Goal: Task Accomplishment & Management: Manage account settings

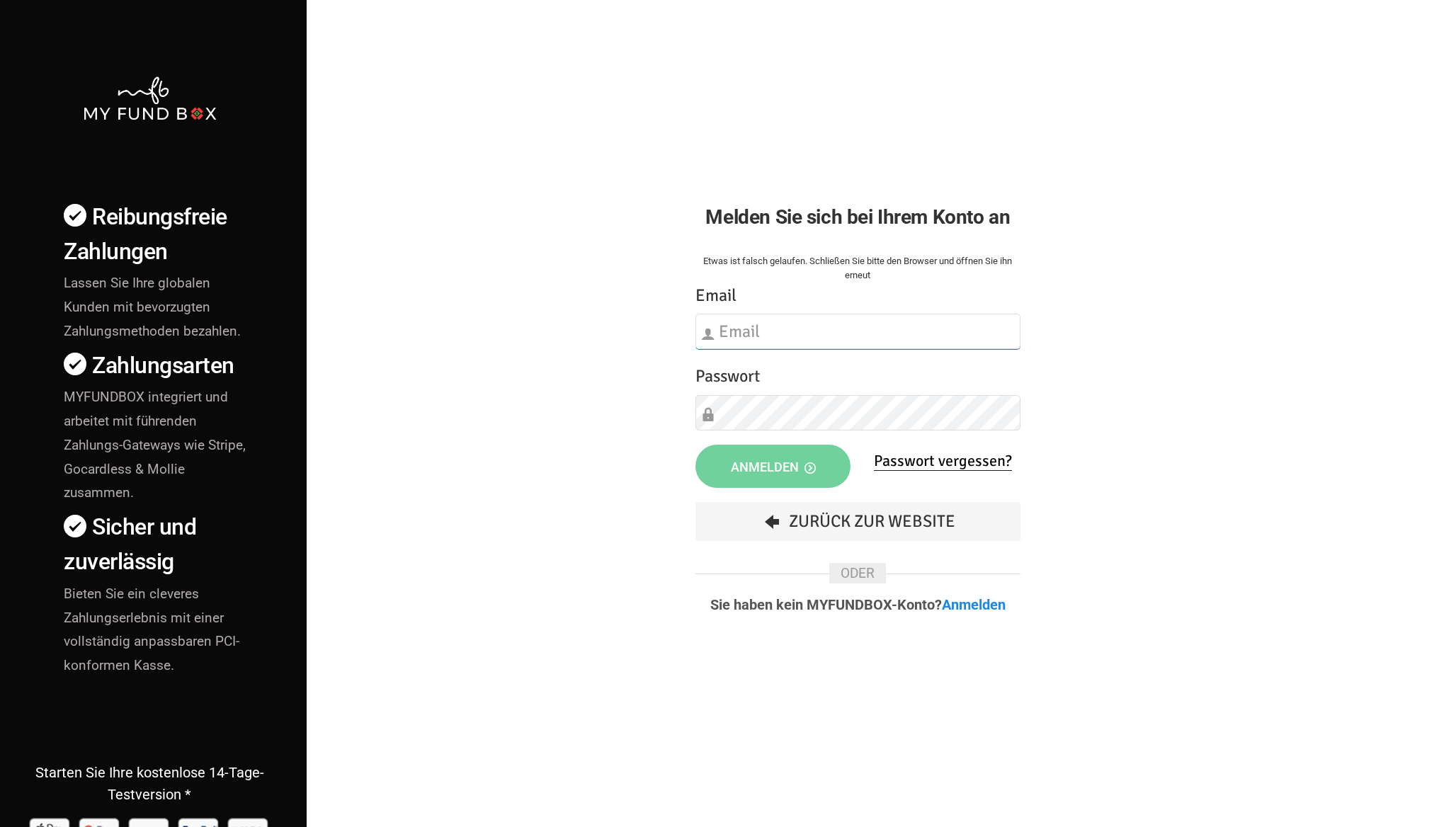
type input "[EMAIL_ADDRESS][DOMAIN_NAME]"
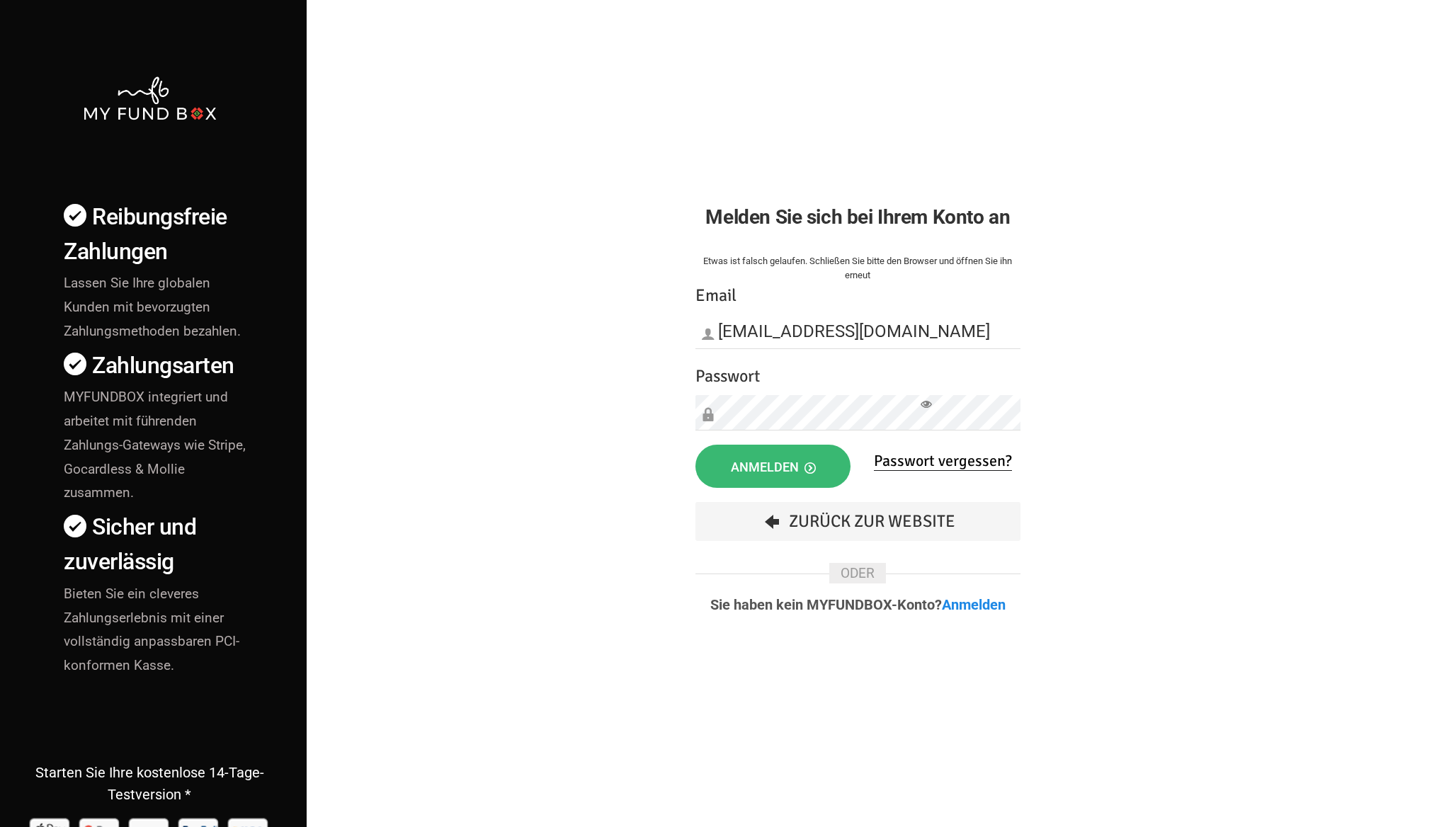
click at [759, 468] on span "Anmelden" at bounding box center [774, 467] width 85 height 15
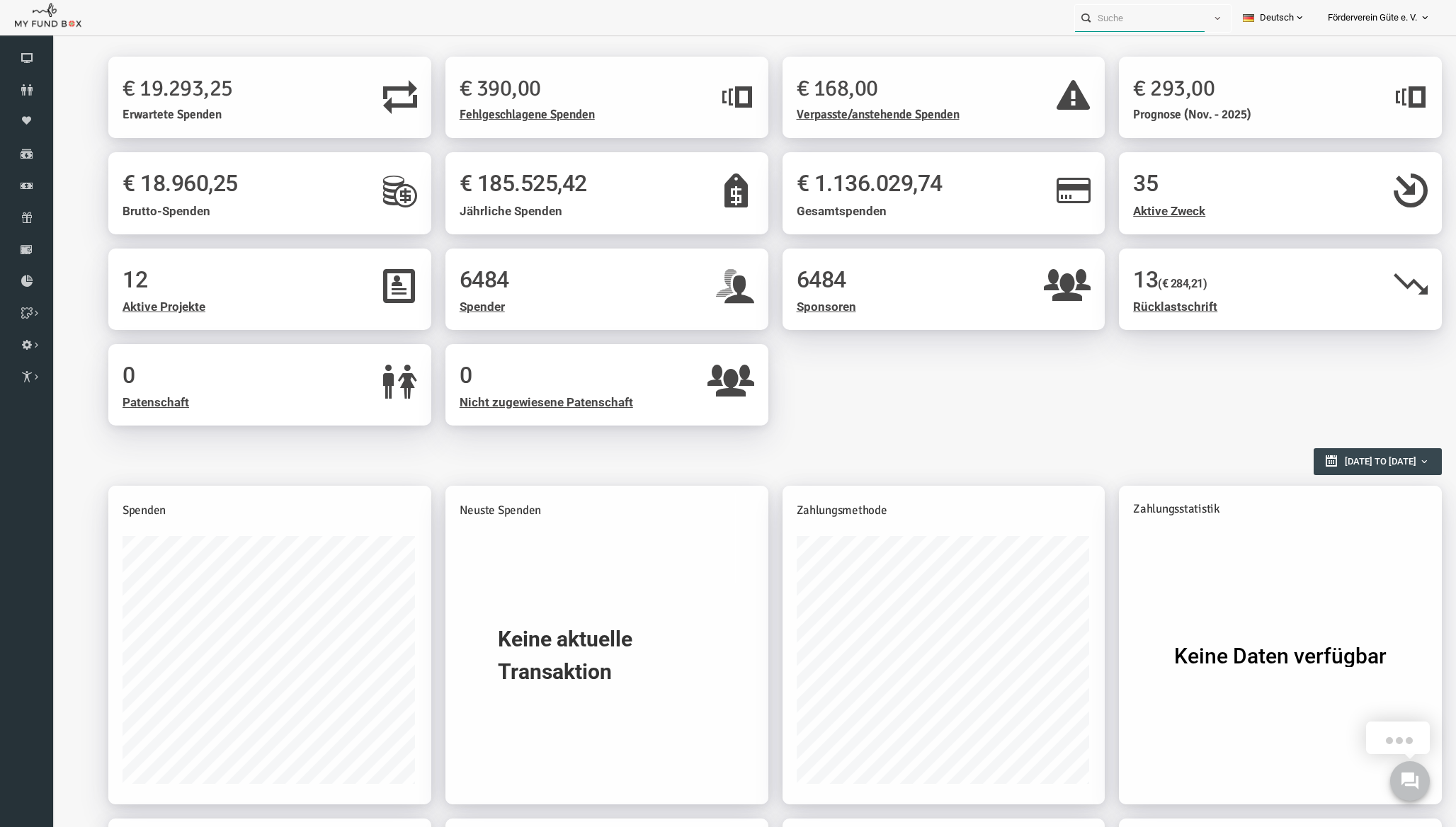
click at [1149, 17] on input "text" at bounding box center [1139, 18] width 129 height 26
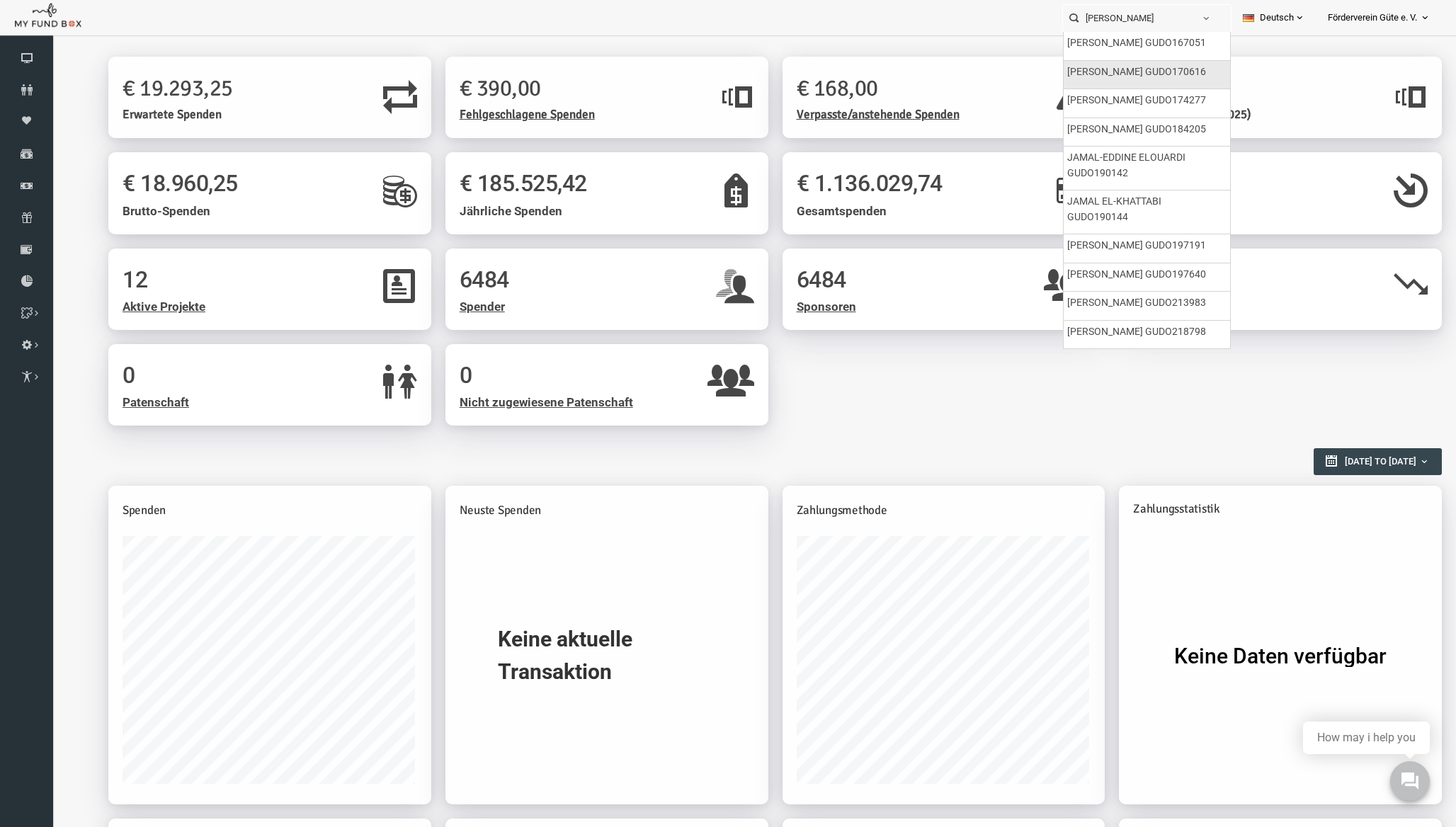
click at [1141, 70] on label "[PERSON_NAME] GUDO170616" at bounding box center [1137, 72] width 139 height 16
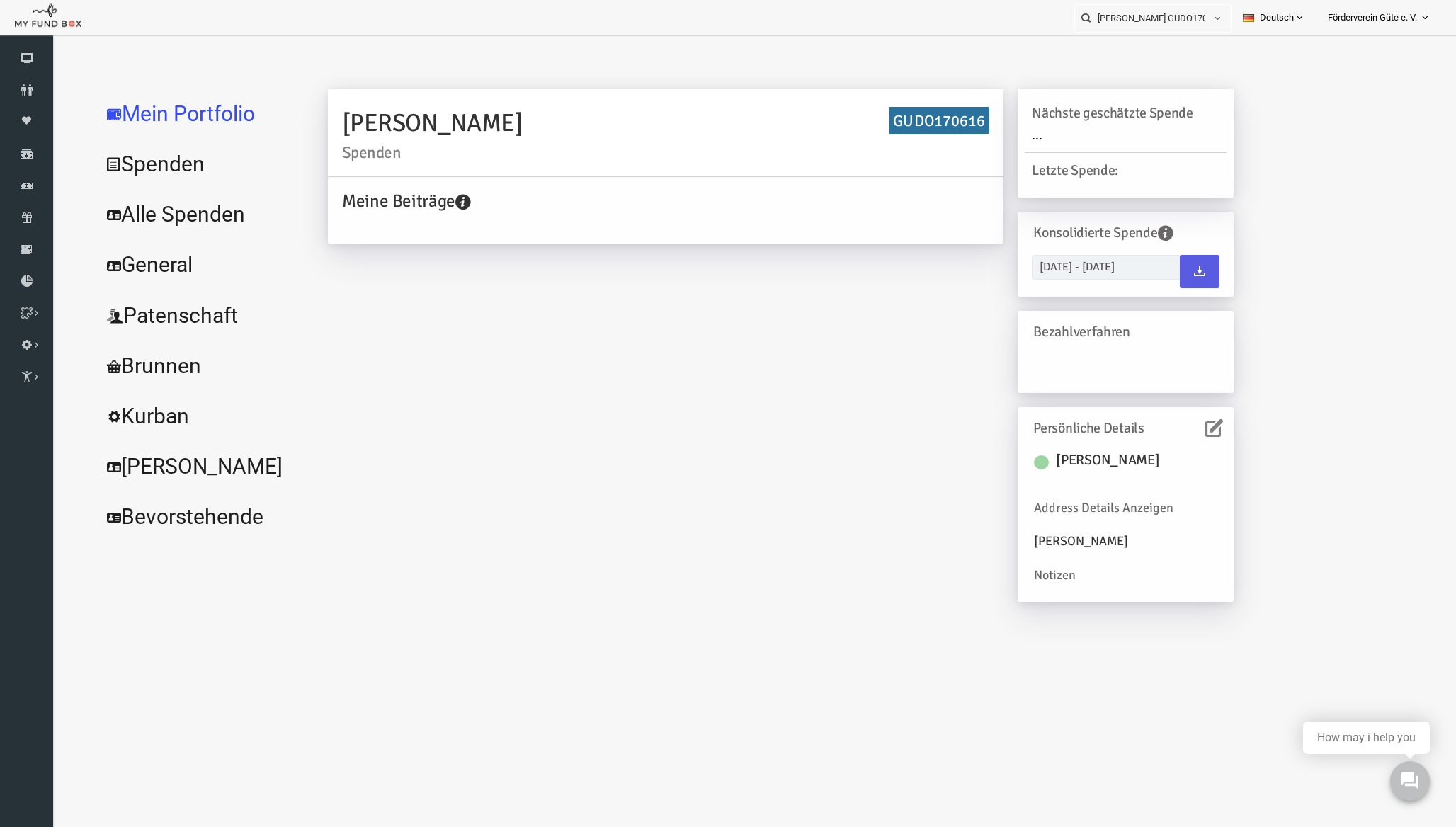
click at [118, 176] on link "Spenden" at bounding box center [172, 165] width 212 height 51
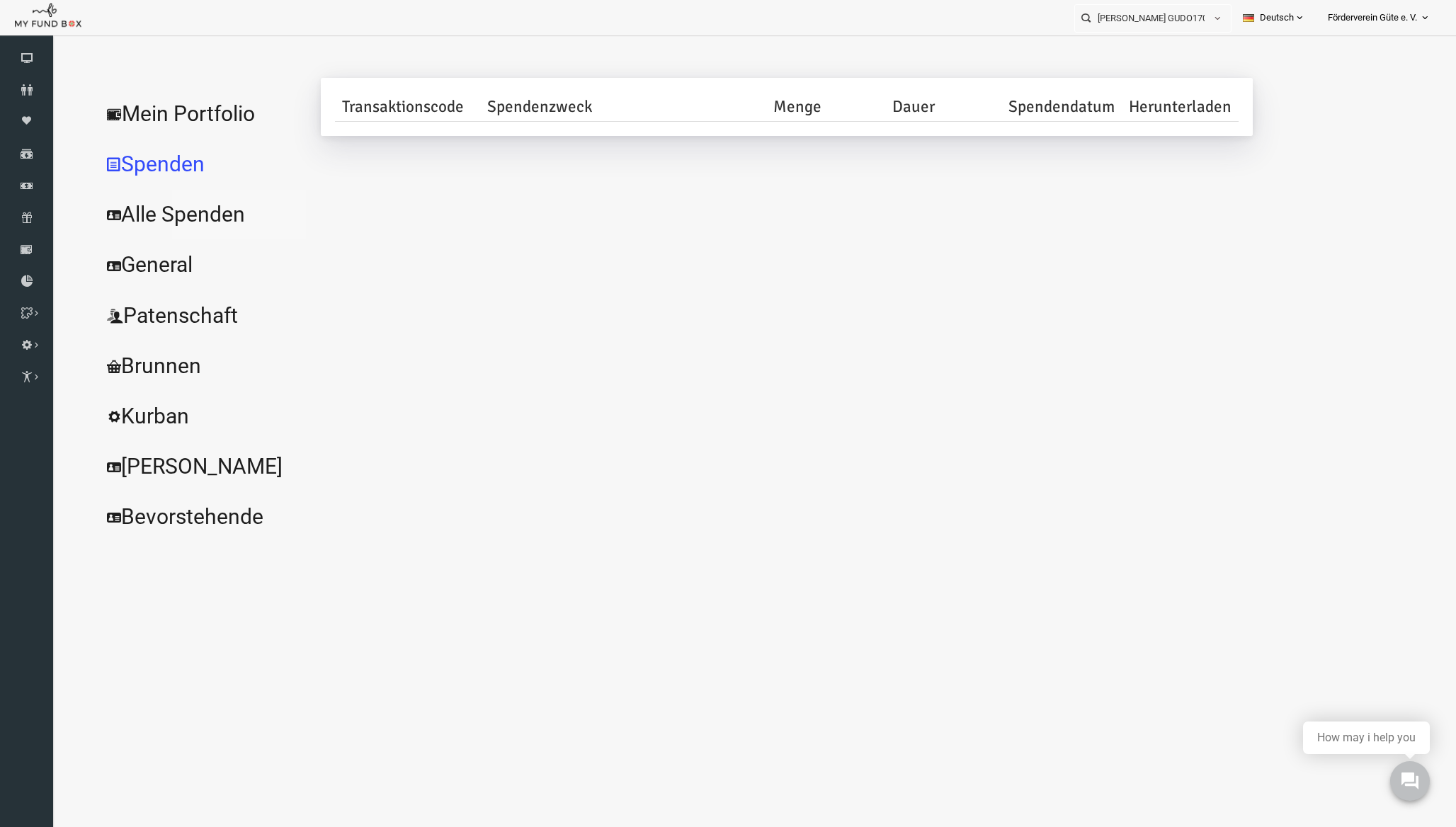
click at [179, 211] on link "Alle Spenden" at bounding box center [172, 215] width 212 height 51
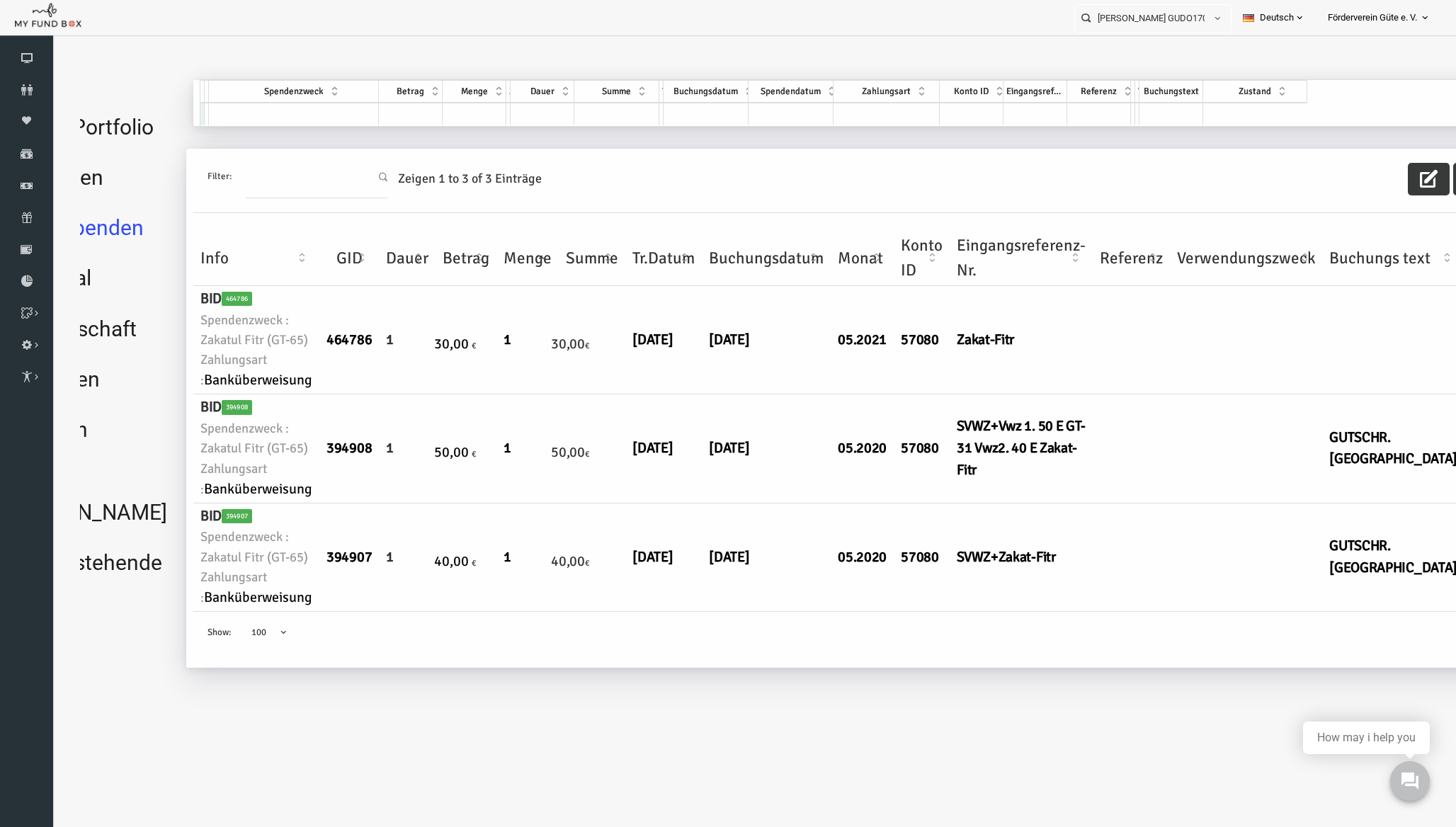
scroll to position [0, 176]
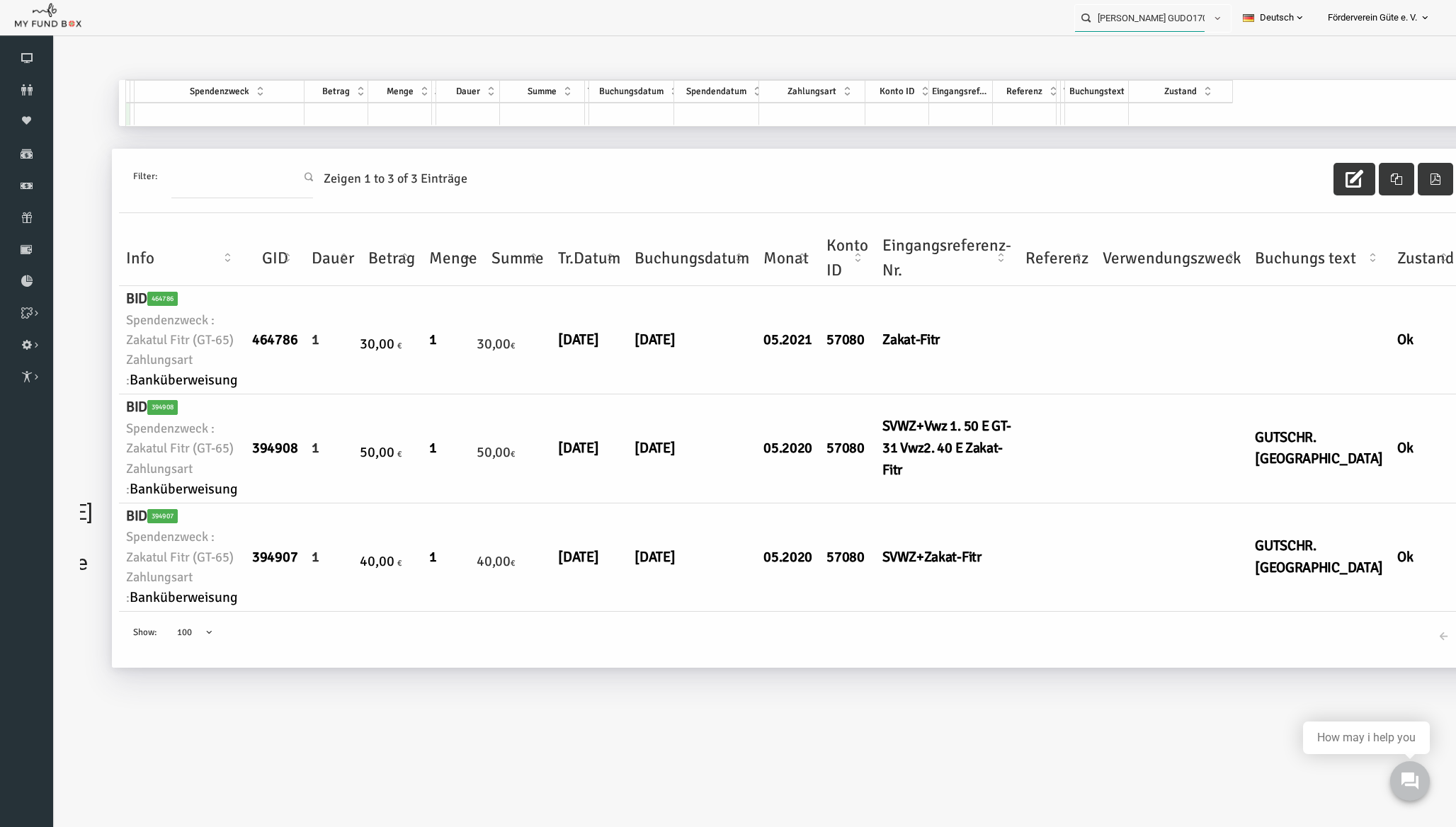
click at [1176, 15] on input "[PERSON_NAME] GUDO170616" at bounding box center [1139, 18] width 129 height 26
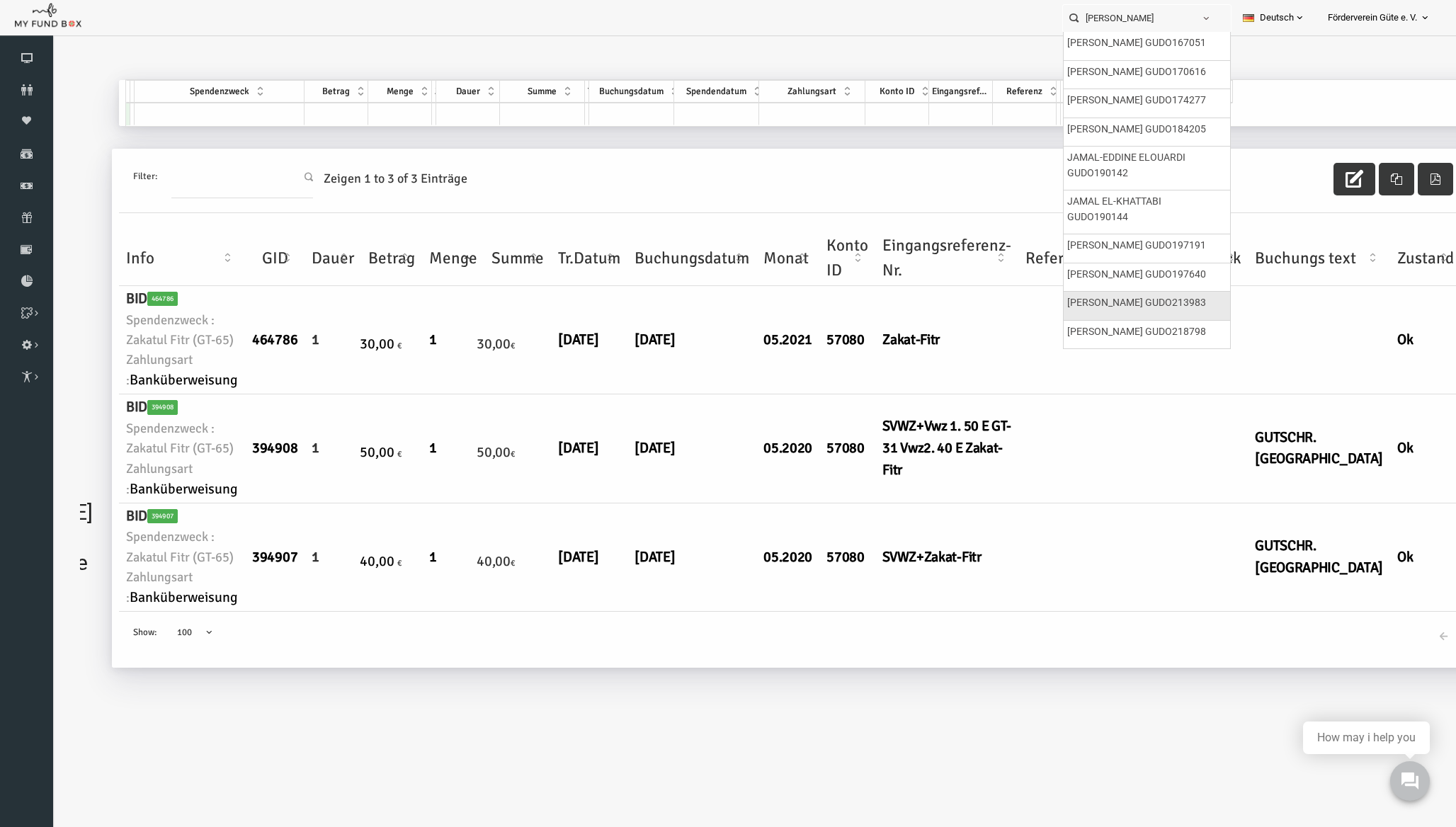
click at [1123, 299] on label "[PERSON_NAME] GUDO213983" at bounding box center [1137, 303] width 139 height 16
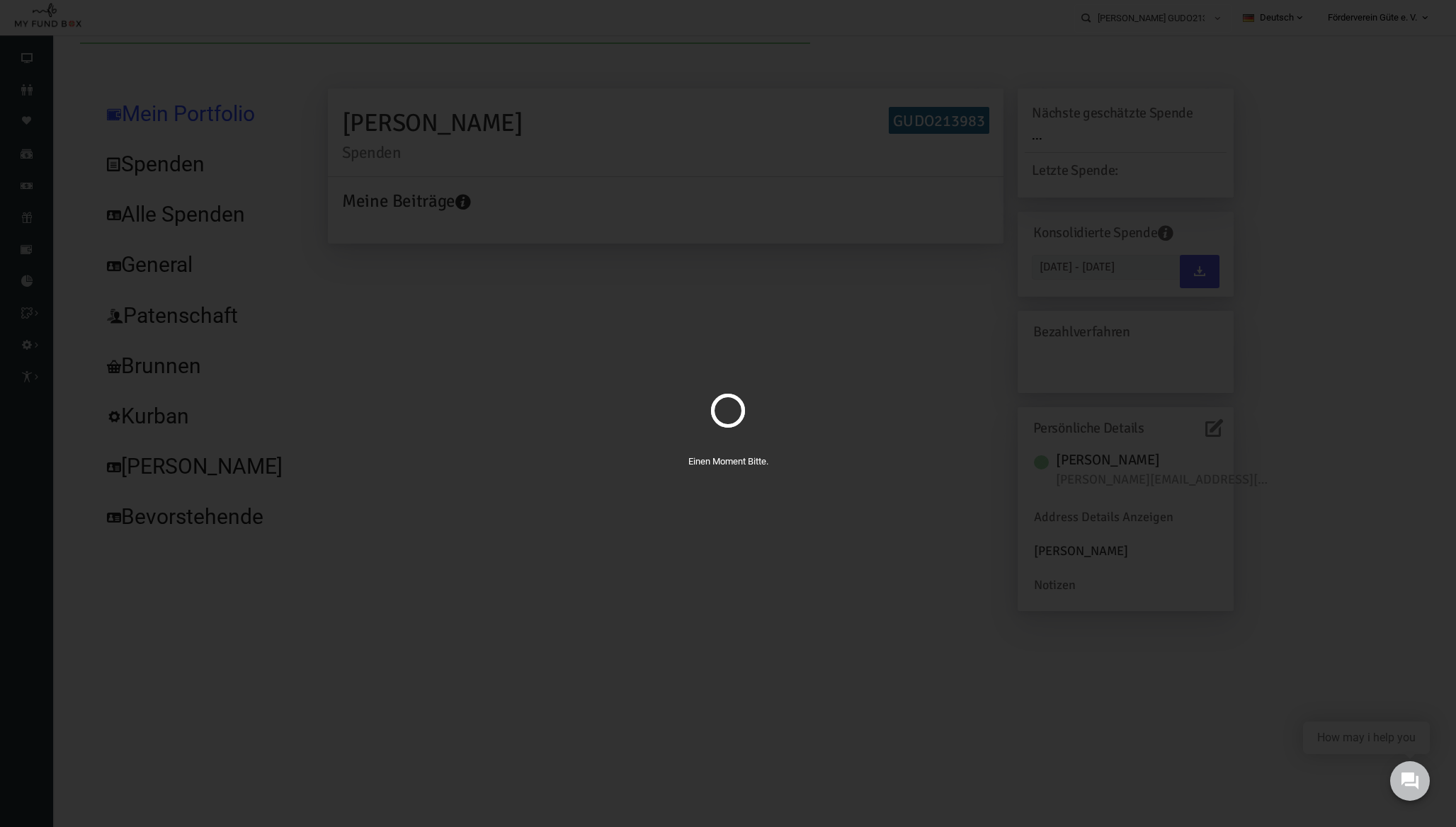
scroll to position [0, 0]
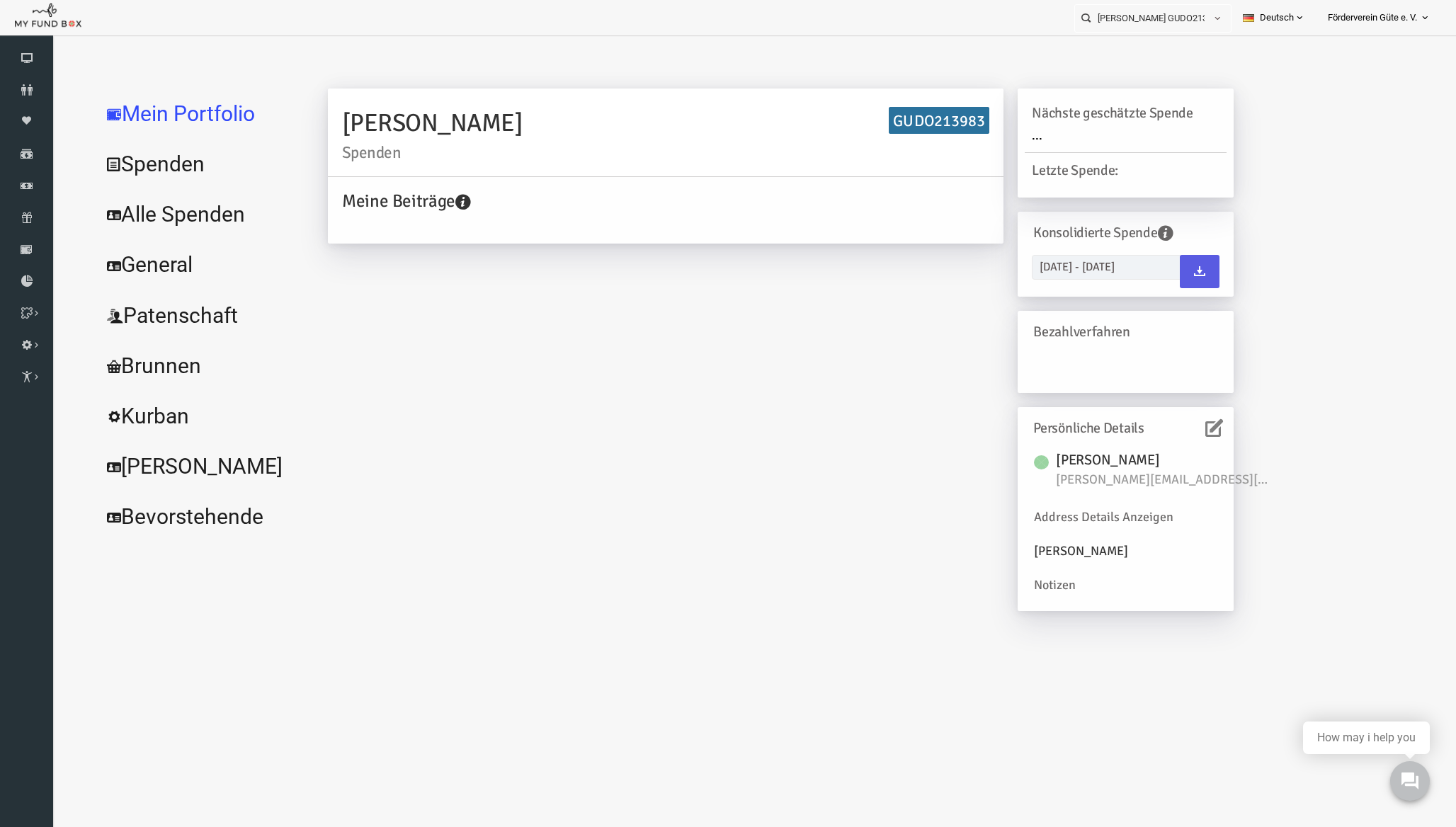
click at [149, 211] on link "Alle Spenden" at bounding box center [172, 215] width 212 height 51
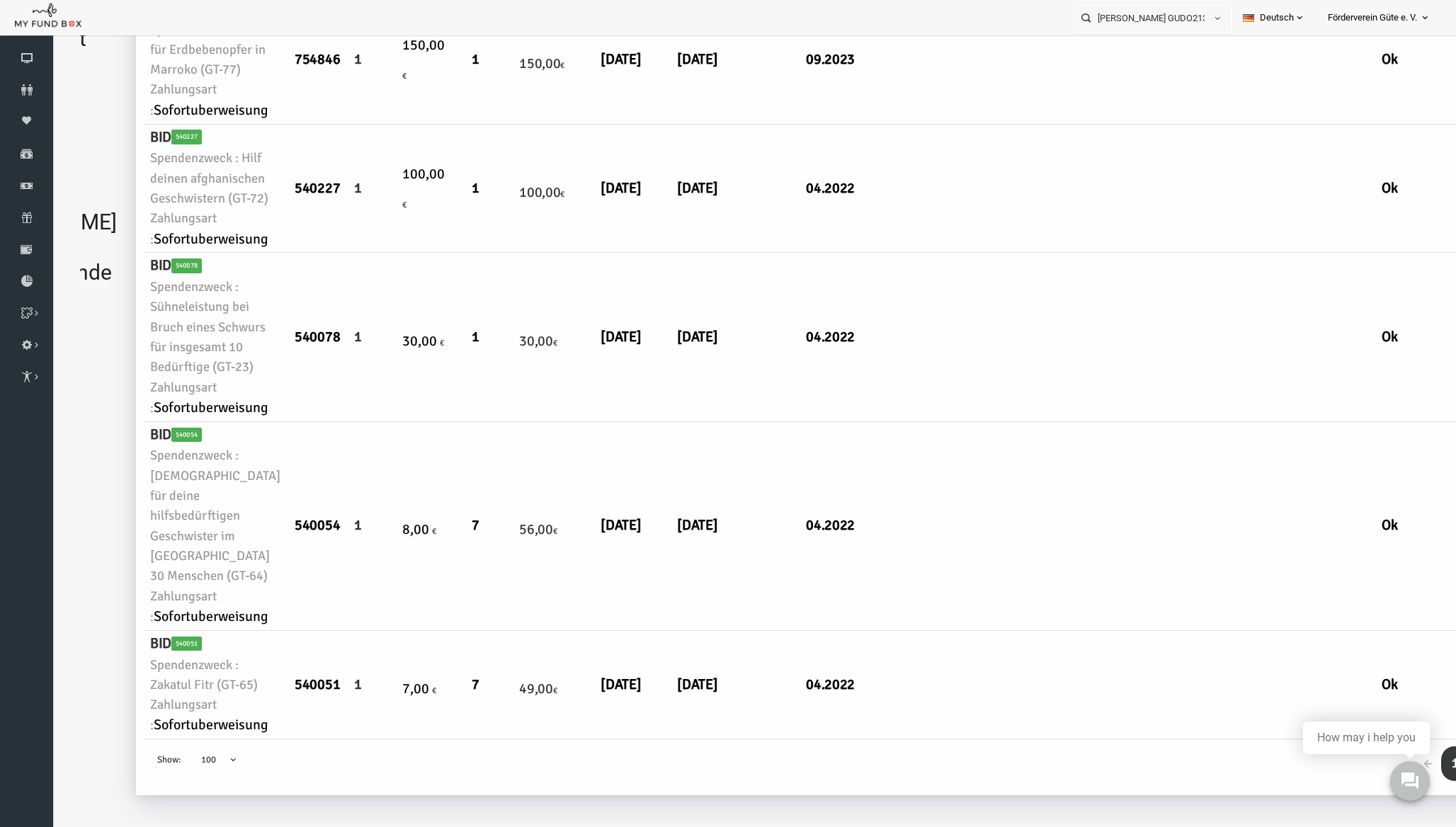
scroll to position [0, 152]
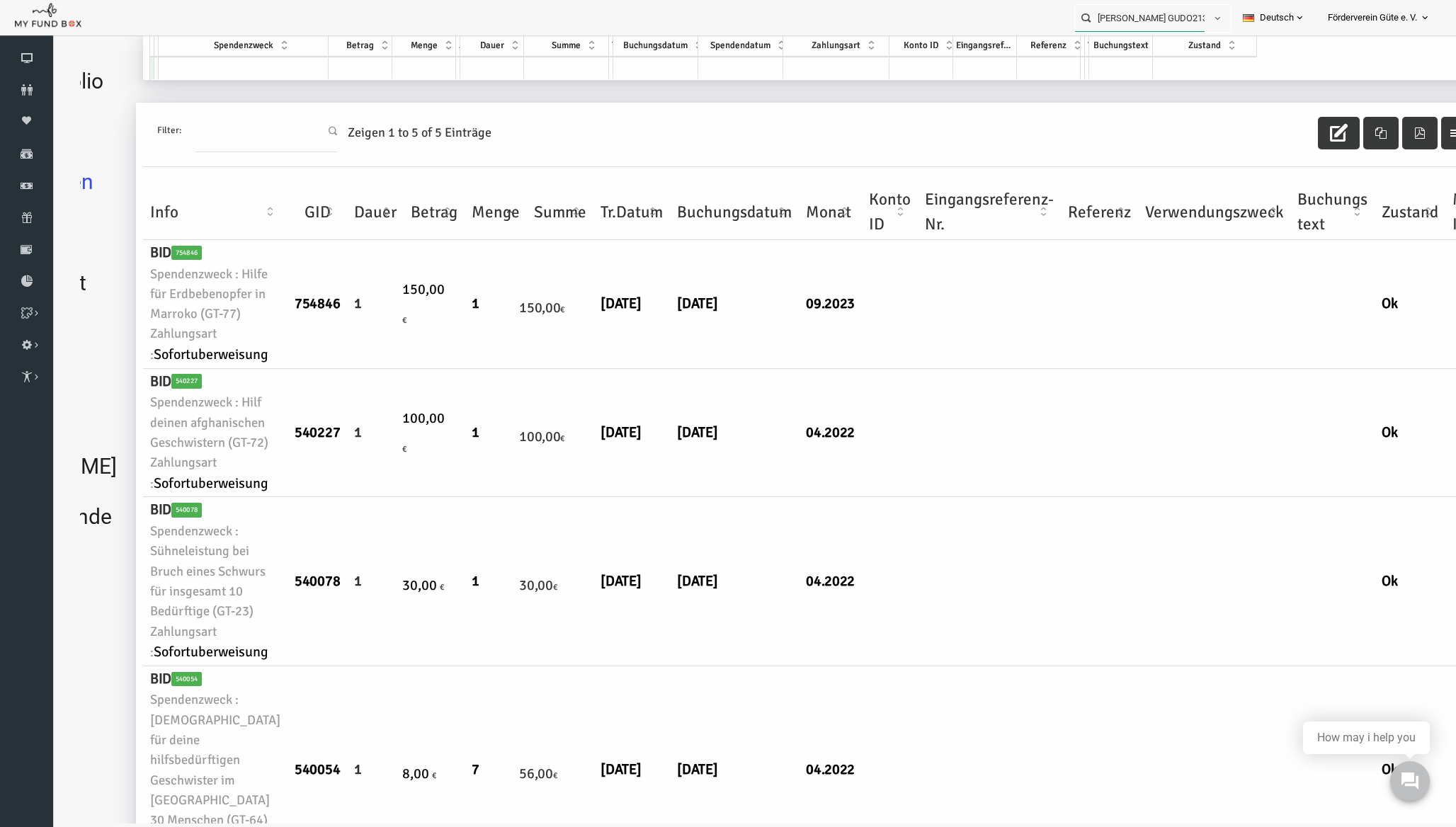
click at [1152, 22] on input "Jamal Ziani GUDO213983" at bounding box center [1139, 18] width 129 height 26
paste input "Ziani"
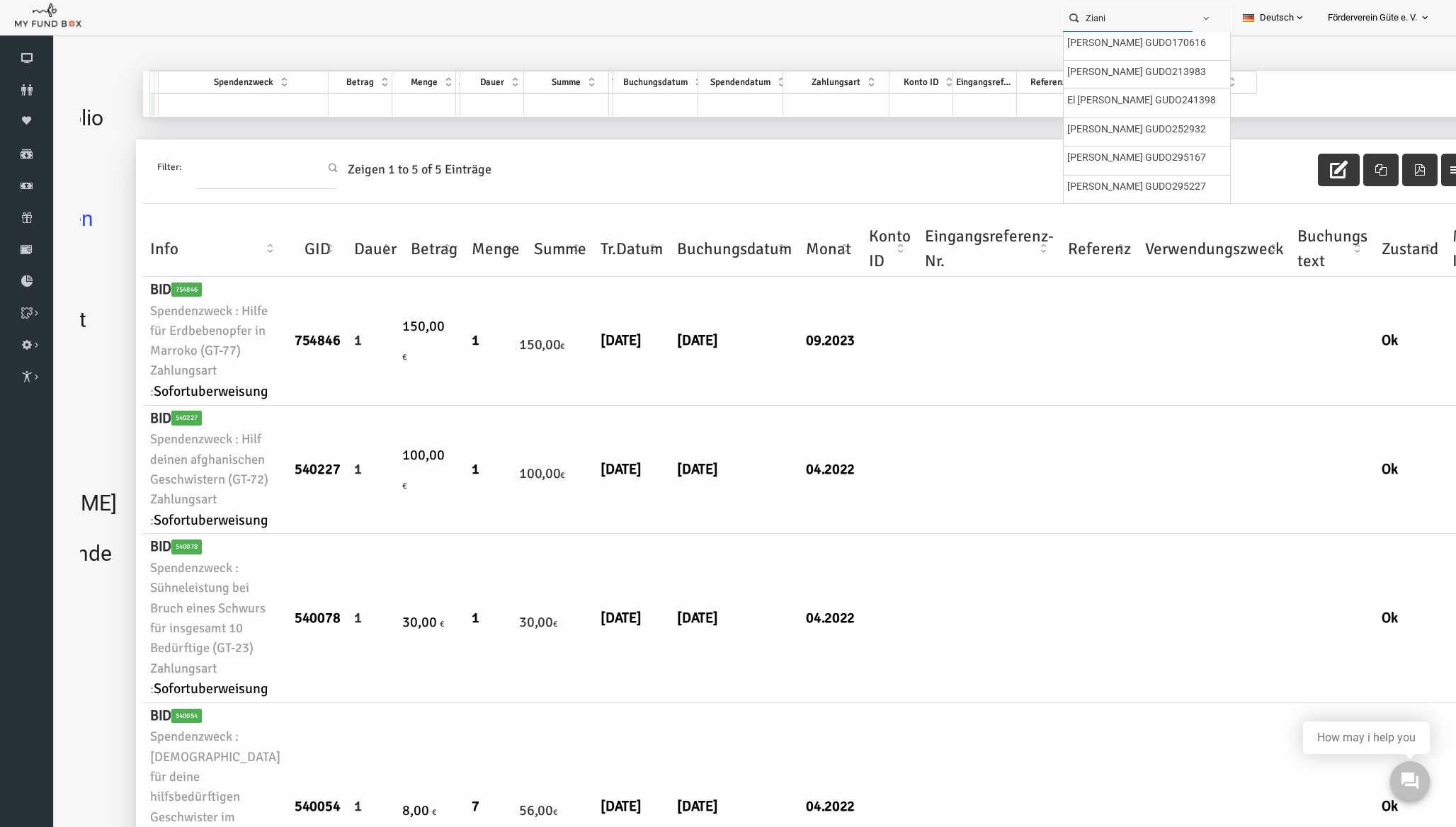
scroll to position [0, 0]
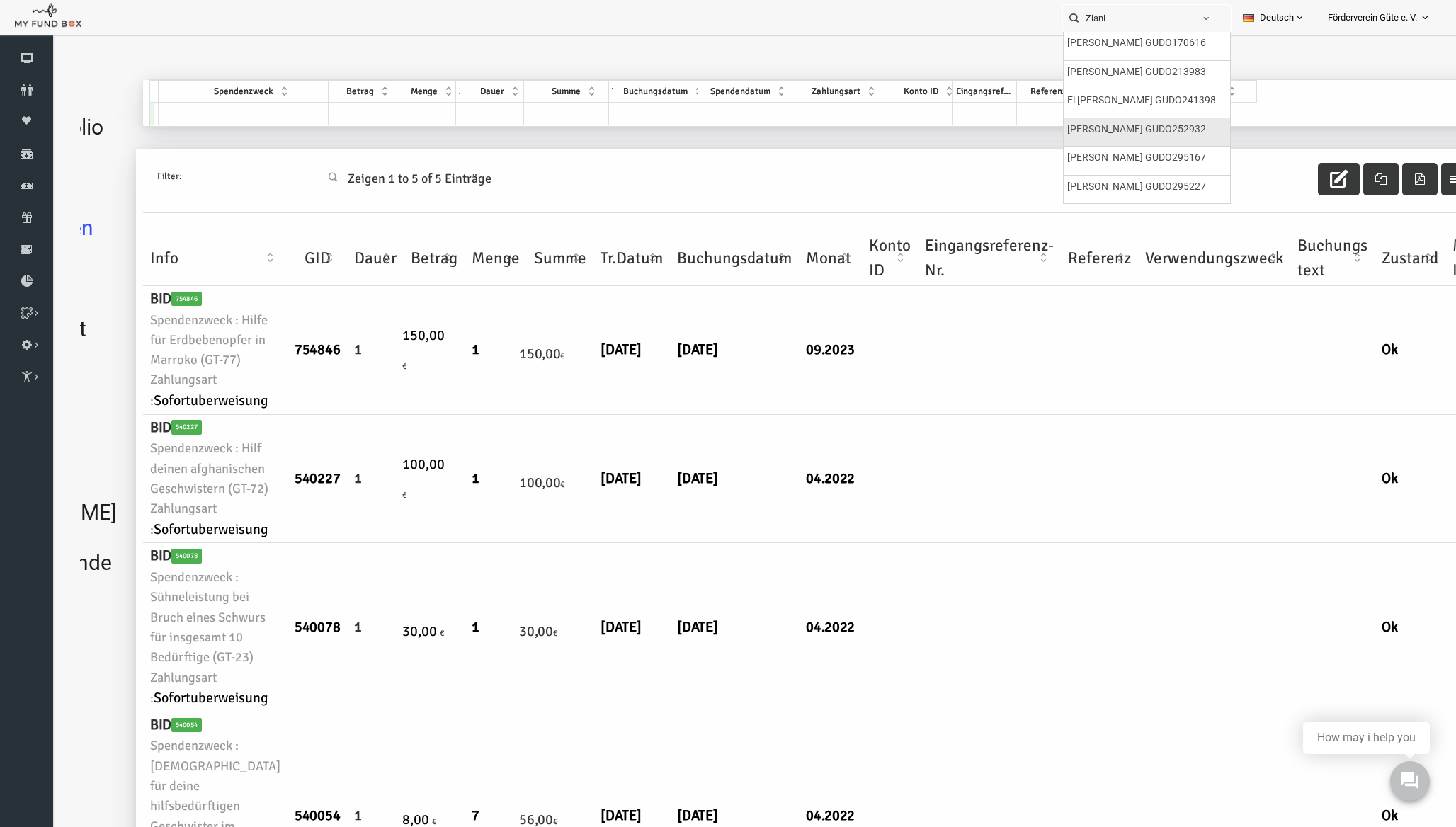
click at [1150, 131] on label "Jamal Ziani GUDO252932" at bounding box center [1137, 129] width 139 height 16
type input "Jamal Ziani GUDO252932"
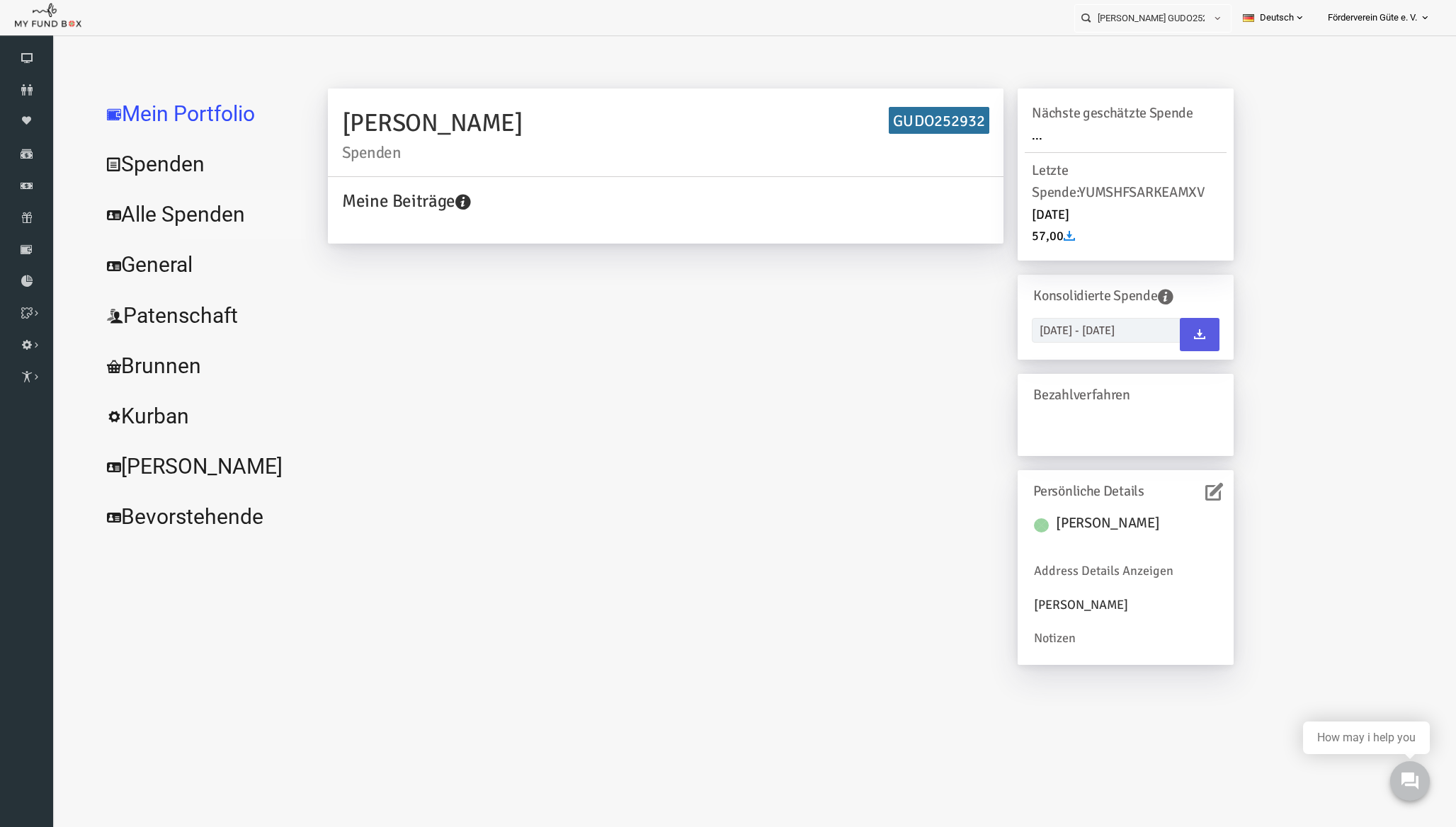
click at [187, 223] on link "Alle Spenden" at bounding box center [172, 215] width 212 height 51
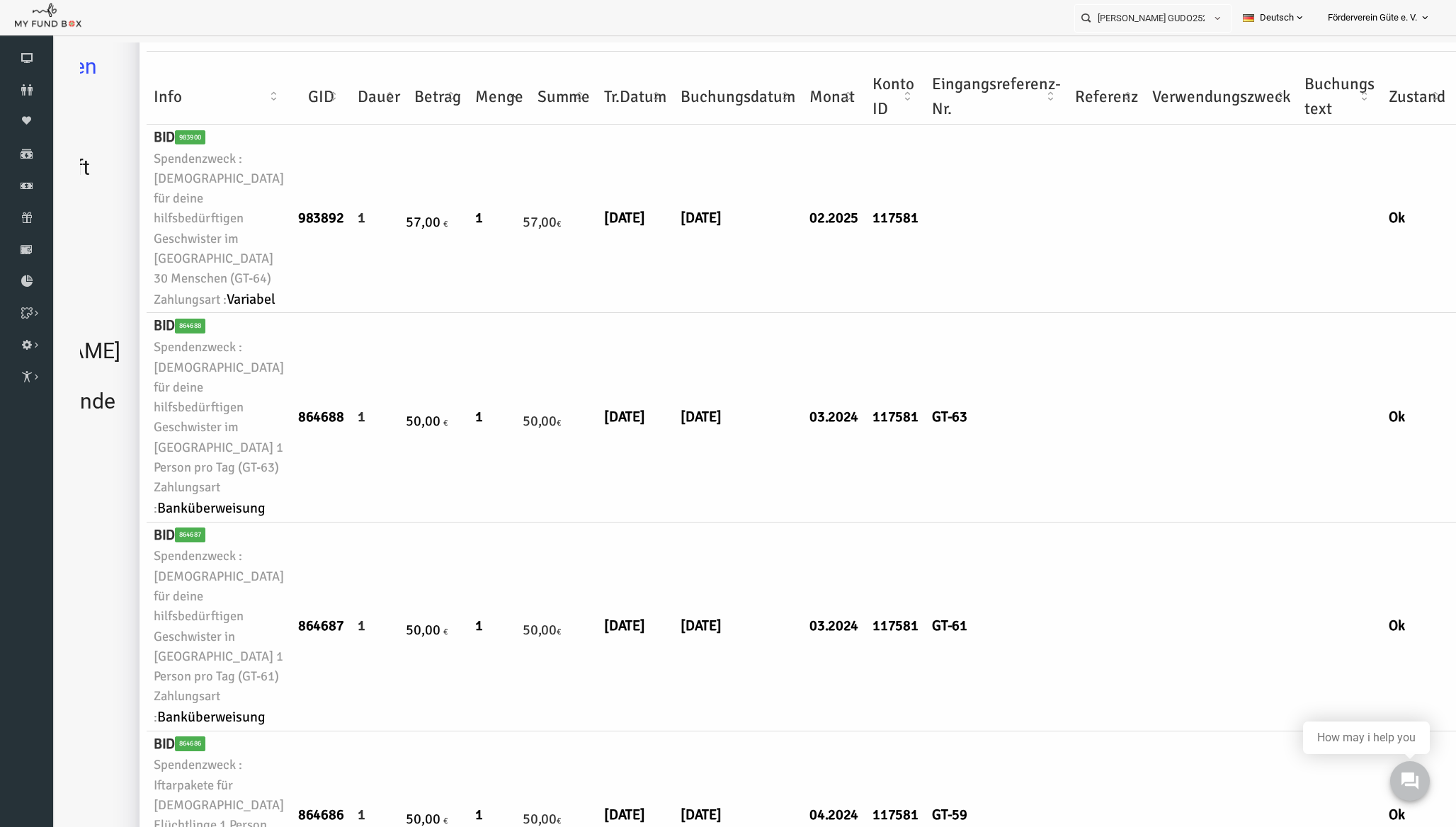
scroll to position [0, 148]
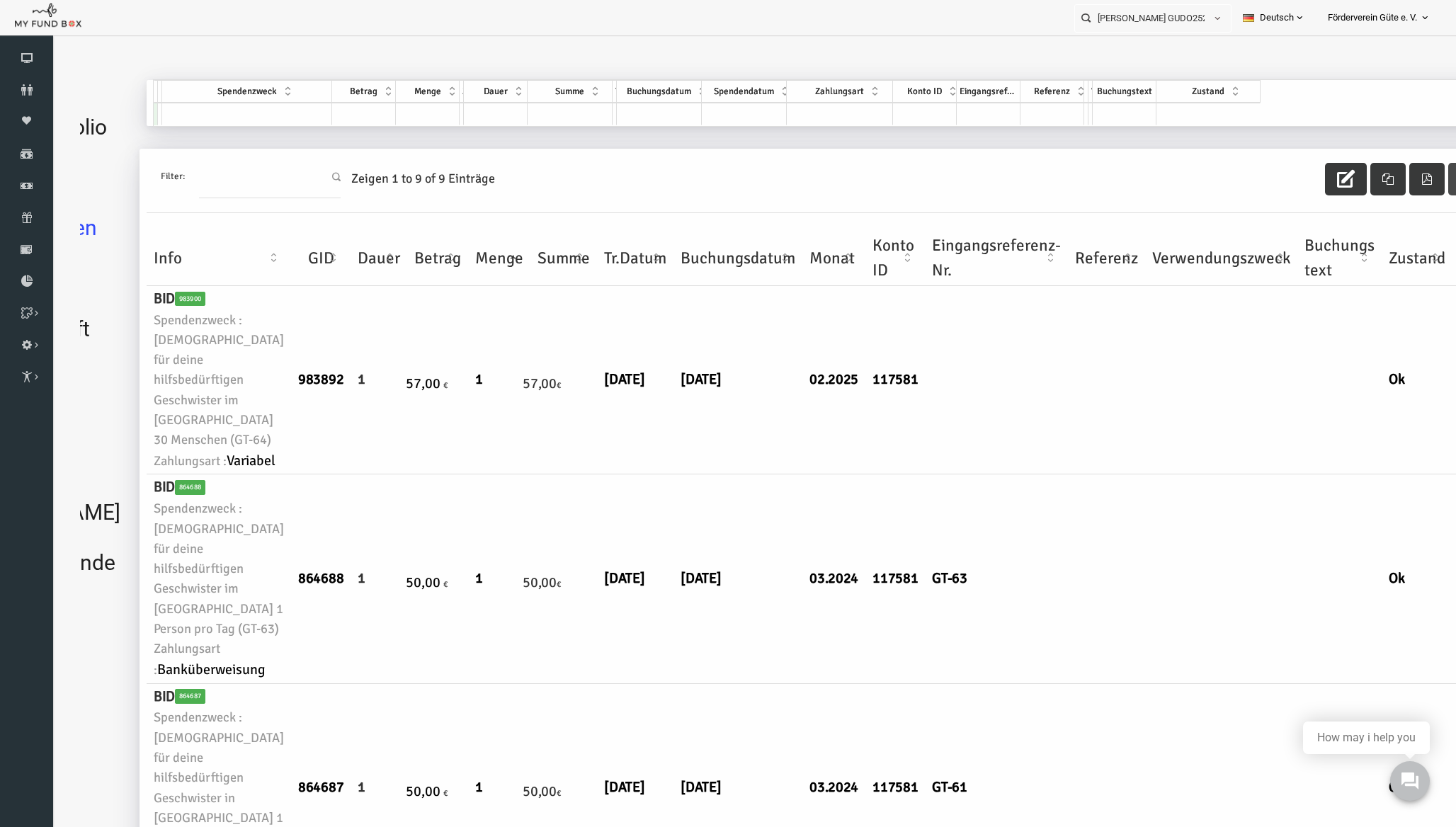
click at [1428, 181] on span "button" at bounding box center [1440, 178] width 25 height 16
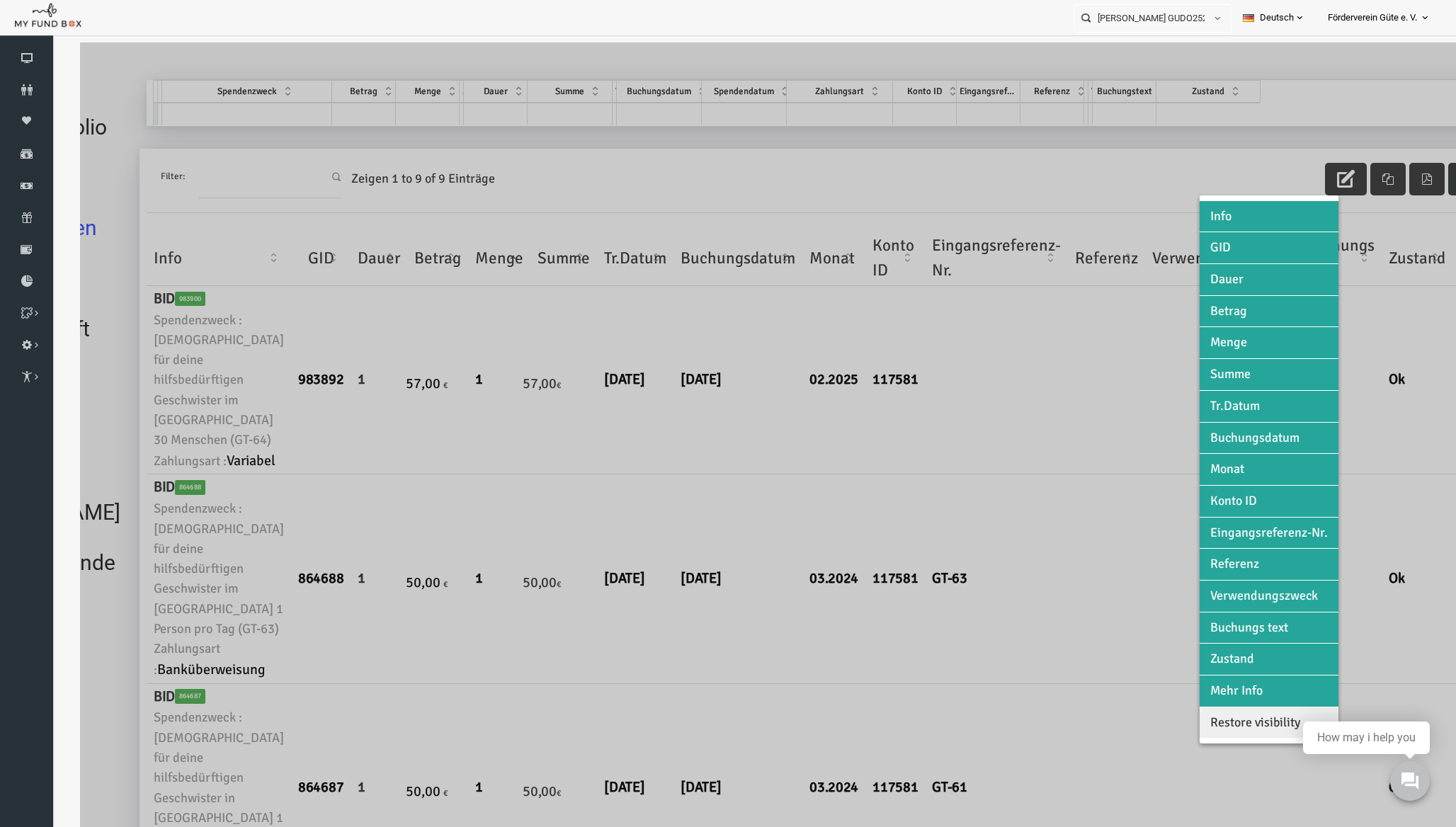
click at [1385, 181] on div at bounding box center [739, 456] width 1376 height 827
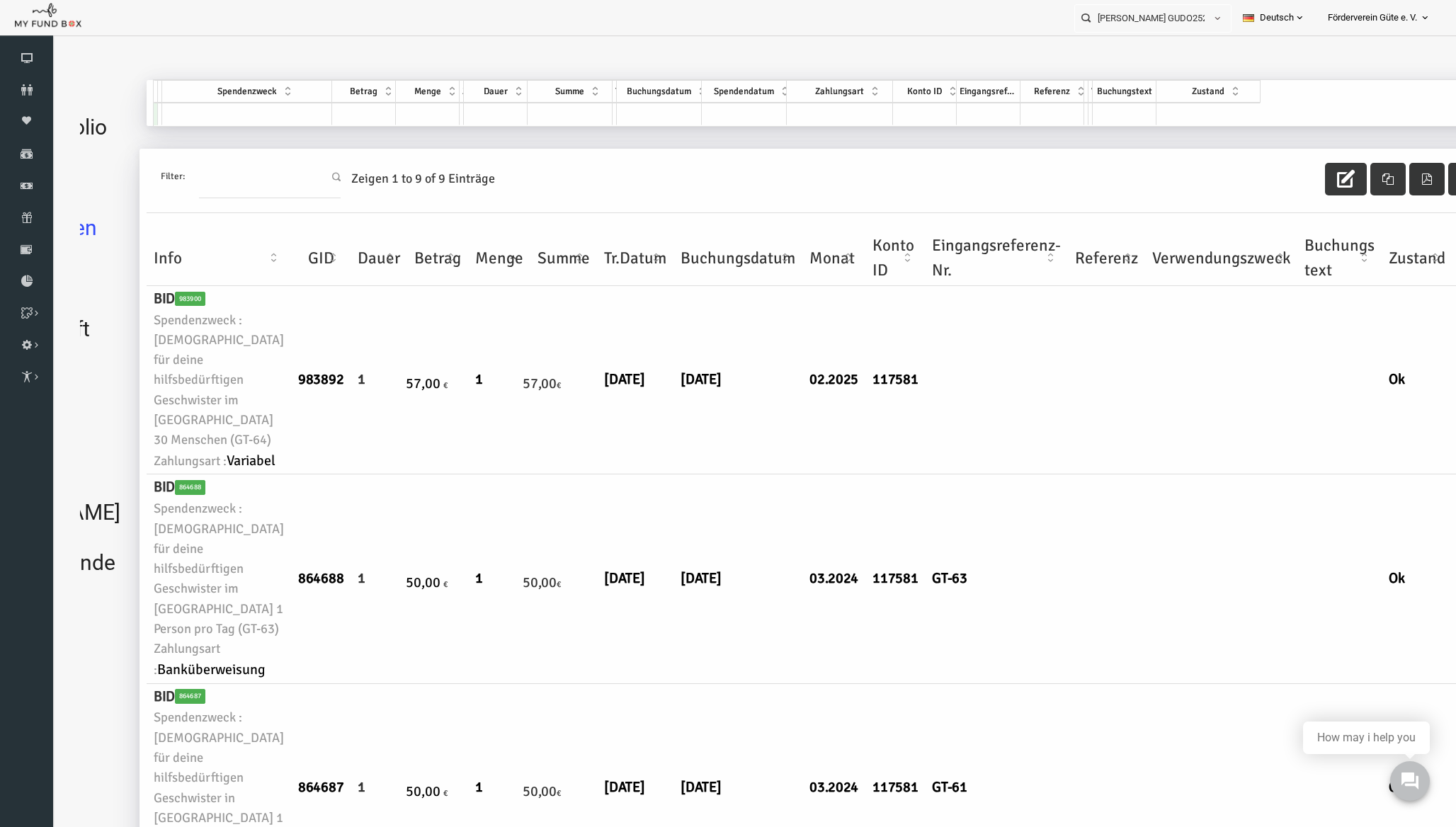
click at [1392, 179] on icon "button" at bounding box center [1398, 179] width 11 height 11
click at [1362, 123] on div "GID Partner Spendenzweck Betrag Menge Zyklus Dauer Summe Typ Buchungsdatum Spen…" at bounding box center [797, 103] width 1342 height 46
click at [979, 169] on div "Filter: Zeigen 1 to 9 of 9 Einträge" at bounding box center [796, 181] width 1357 height 64
click at [1428, 185] on span "button" at bounding box center [1440, 178] width 25 height 16
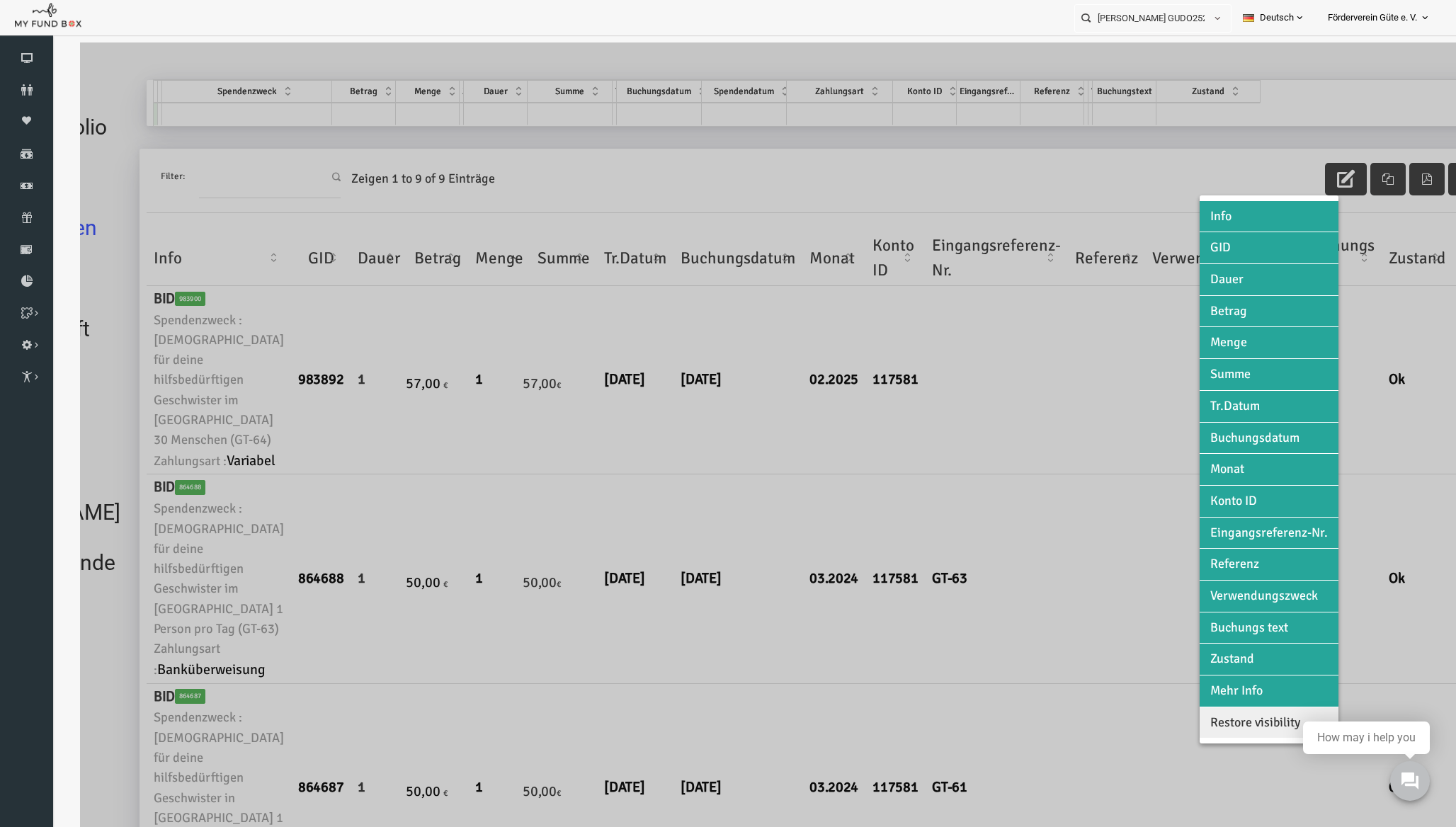
click at [1381, 183] on div at bounding box center [739, 456] width 1376 height 827
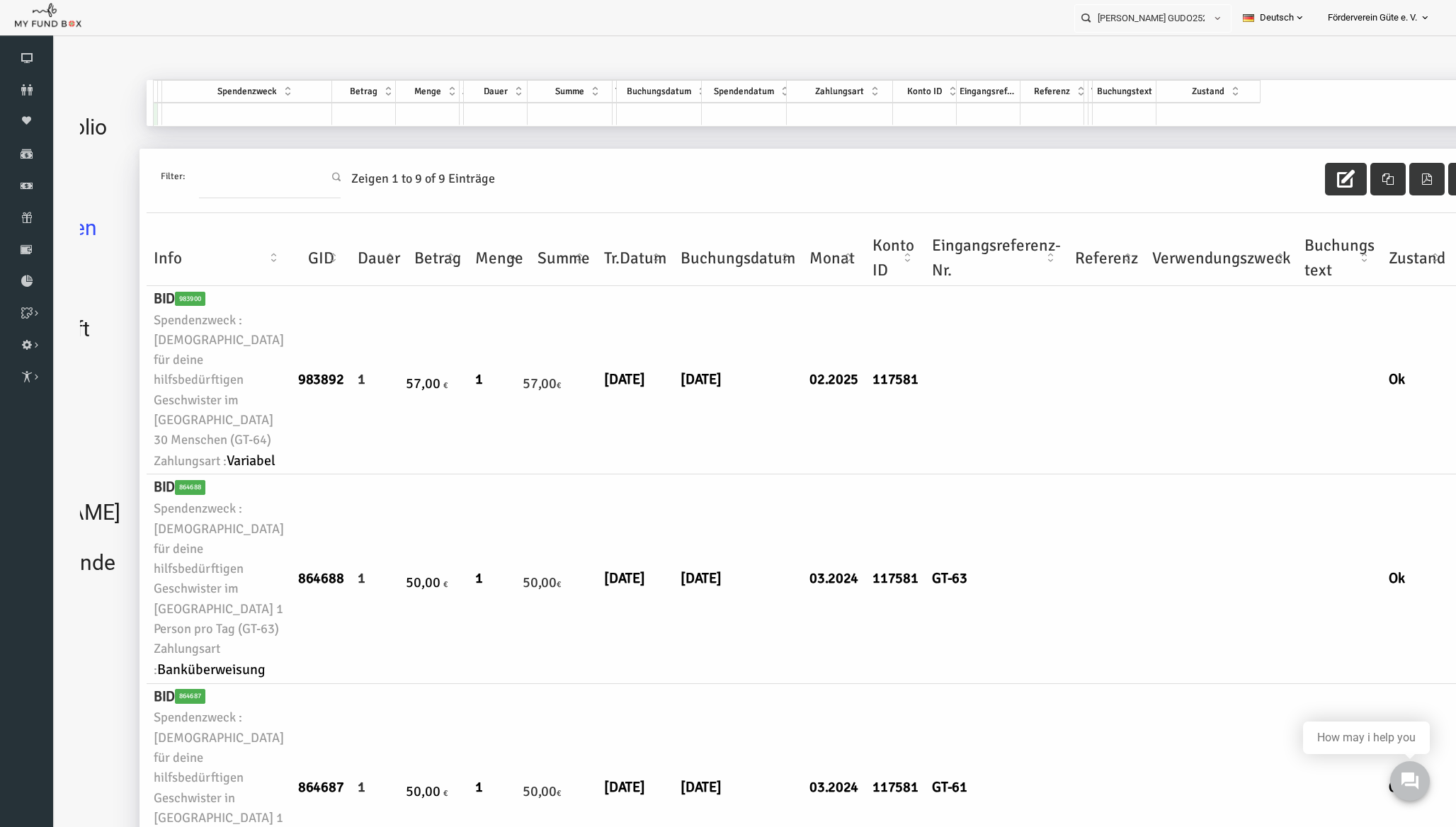
click at [1354, 180] on icon "button" at bounding box center [1359, 179] width 11 height 11
